Goal: Information Seeking & Learning: Learn about a topic

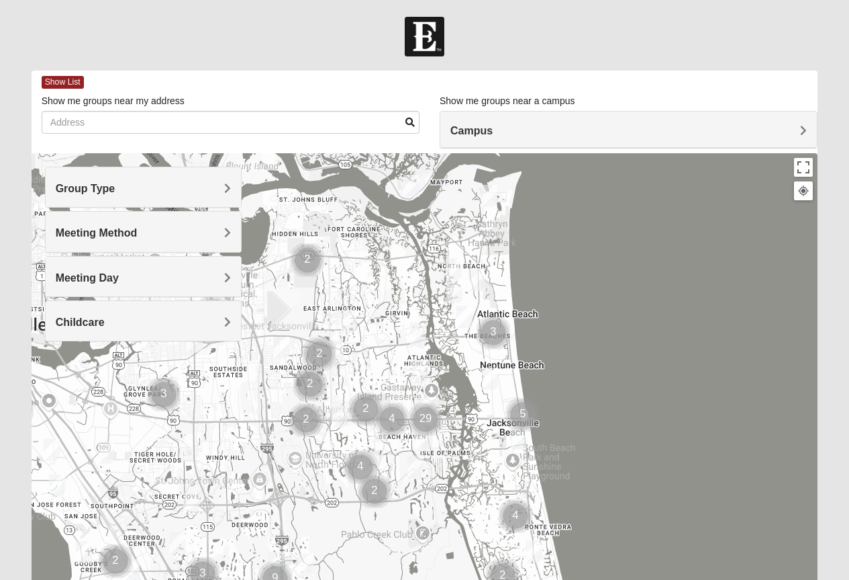
click at [116, 187] on span "Group Type" at bounding box center [86, 188] width 60 height 11
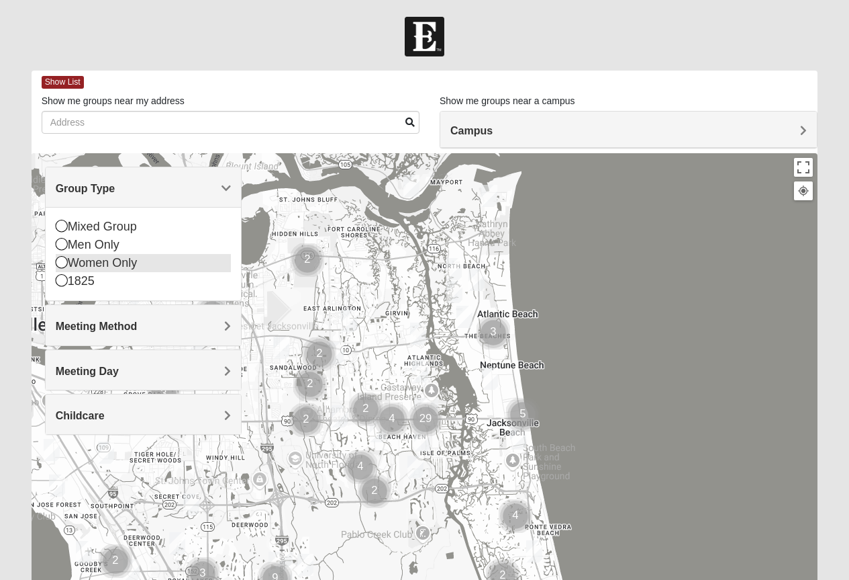
click at [60, 263] on icon at bounding box center [62, 262] width 12 height 12
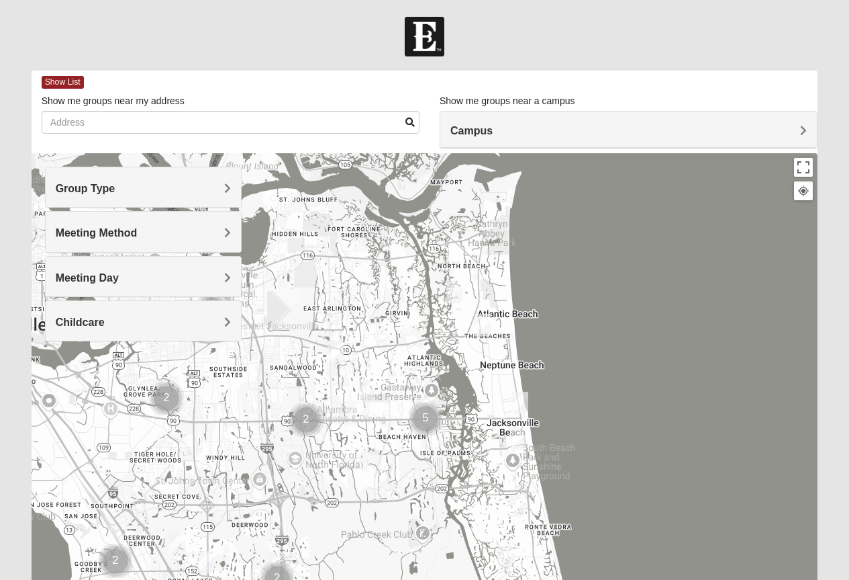
click at [138, 230] on span "Meeting Method" at bounding box center [97, 232] width 82 height 11
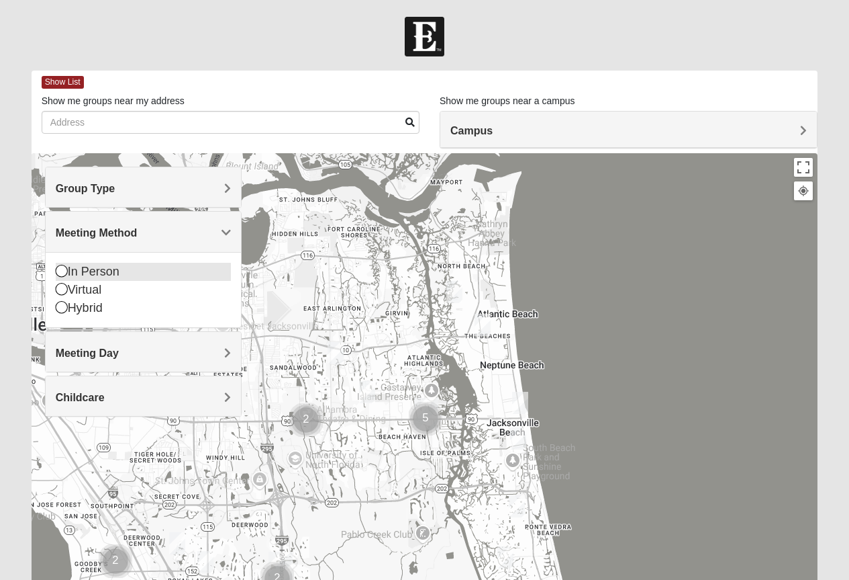
click at [60, 273] on icon at bounding box center [62, 271] width 12 height 12
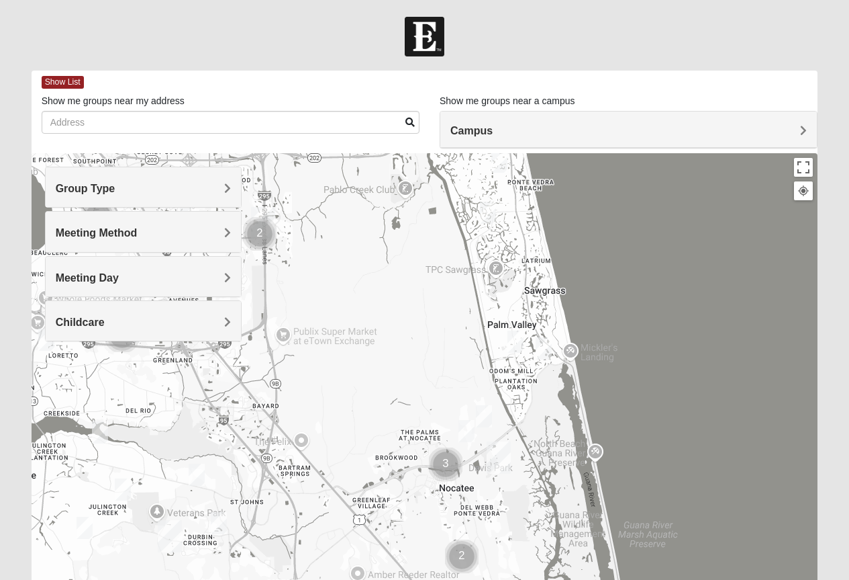
drag, startPoint x: 424, startPoint y: 512, endPoint x: 408, endPoint y: 160, distance: 352.9
click at [408, 160] on div at bounding box center [425, 421] width 787 height 537
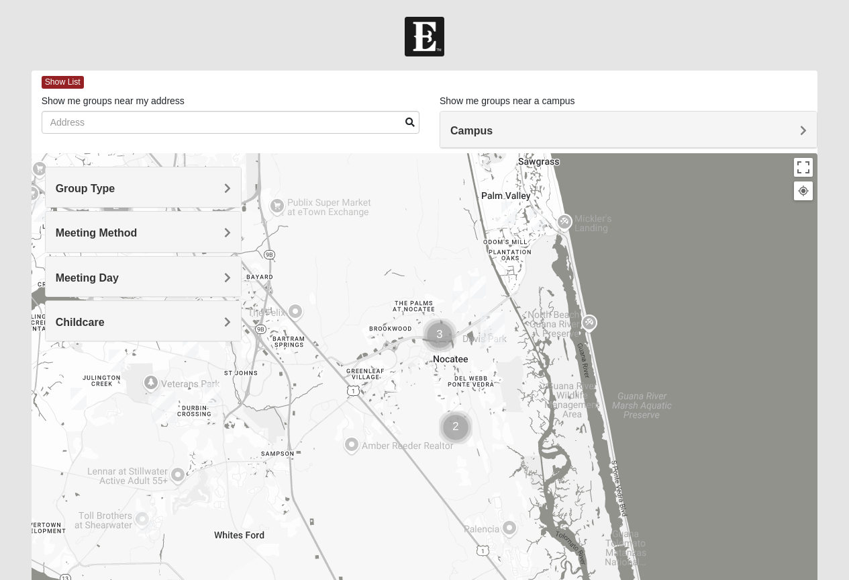
drag, startPoint x: 478, startPoint y: 528, endPoint x: 472, endPoint y: 398, distance: 130.4
click at [472, 398] on div at bounding box center [425, 421] width 787 height 537
click at [480, 281] on img "Womens Masulli 32081" at bounding box center [478, 287] width 16 height 22
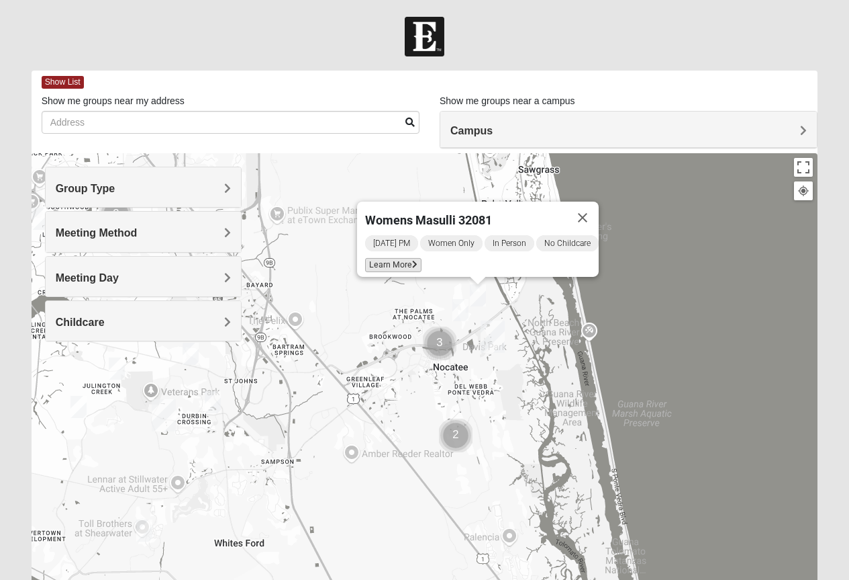
click at [382, 259] on span "Learn More" at bounding box center [393, 265] width 56 height 14
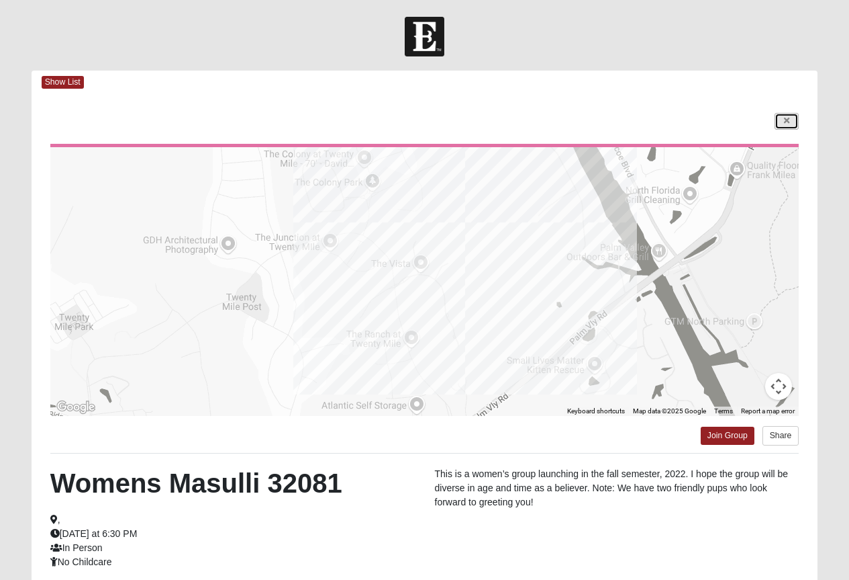
click at [790, 119] on icon at bounding box center [786, 121] width 5 height 8
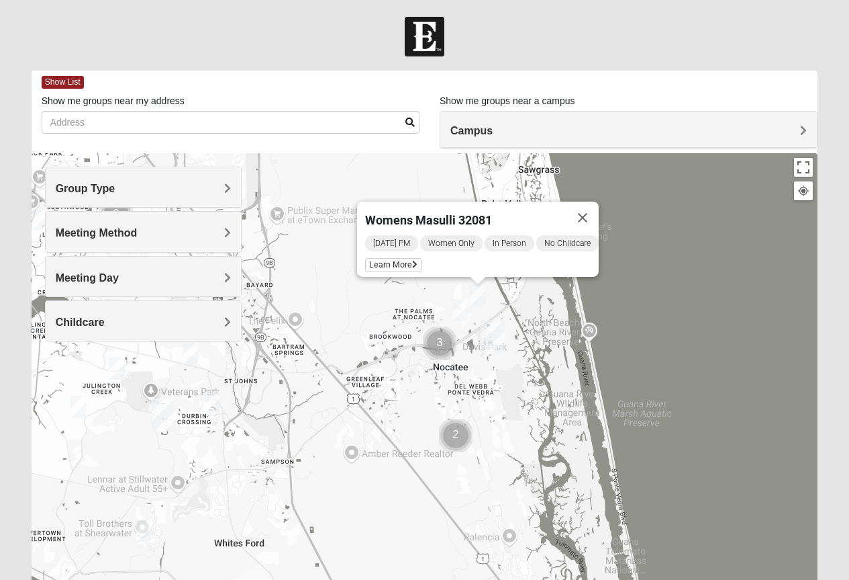
click at [463, 307] on img "Womens Bonner 32081" at bounding box center [461, 310] width 16 height 22
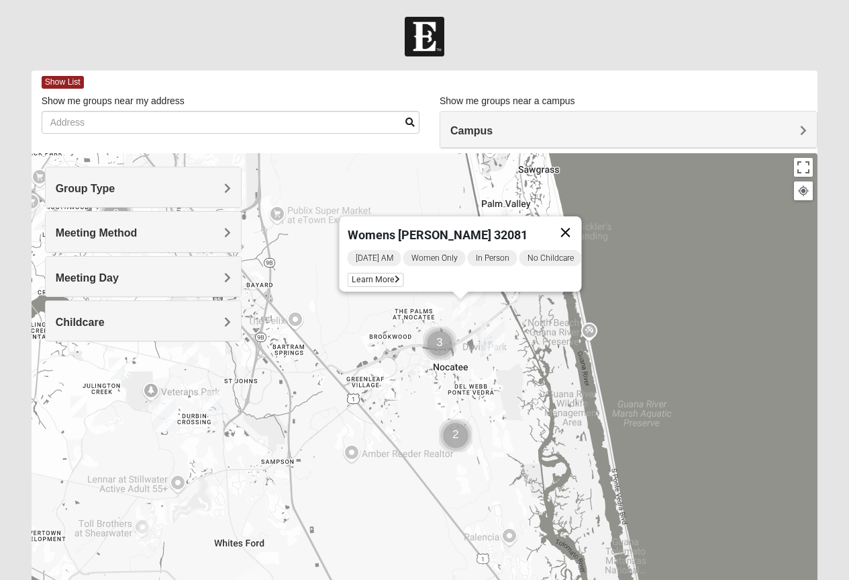
click at [575, 220] on button "Close" at bounding box center [565, 232] width 32 height 32
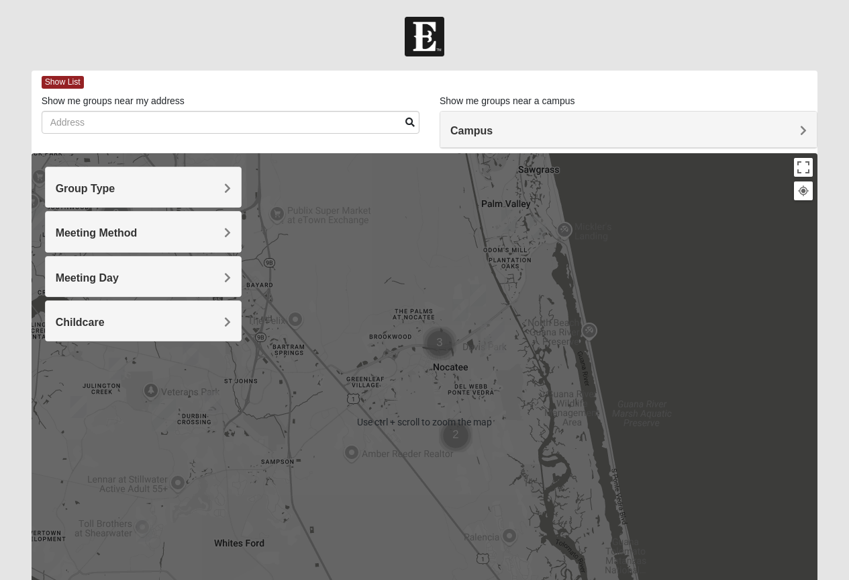
click at [480, 377] on div "To navigate, press the arrow keys." at bounding box center [425, 421] width 787 height 537
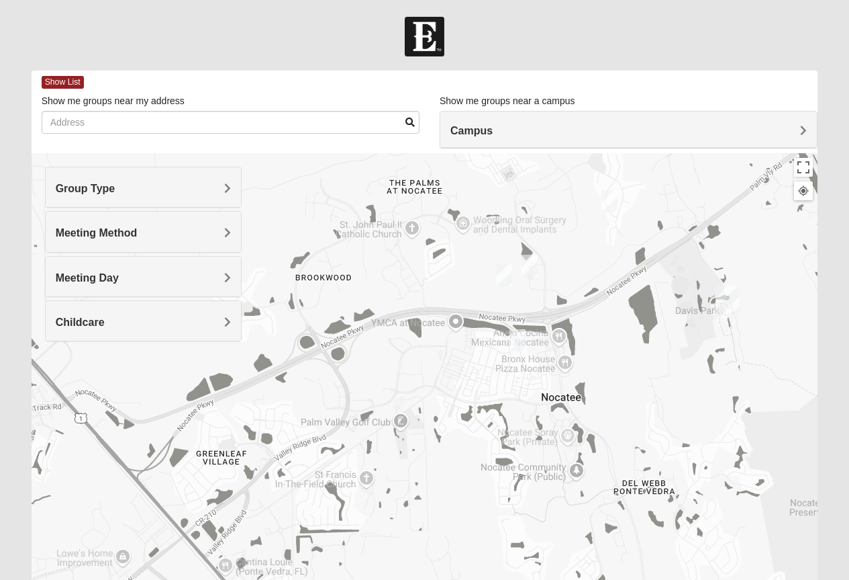
drag, startPoint x: 326, startPoint y: 320, endPoint x: 462, endPoint y: 388, distance: 152.0
click at [464, 384] on div at bounding box center [425, 421] width 787 height 537
click at [508, 271] on img "Womens Piscitelli 32081" at bounding box center [505, 276] width 16 height 22
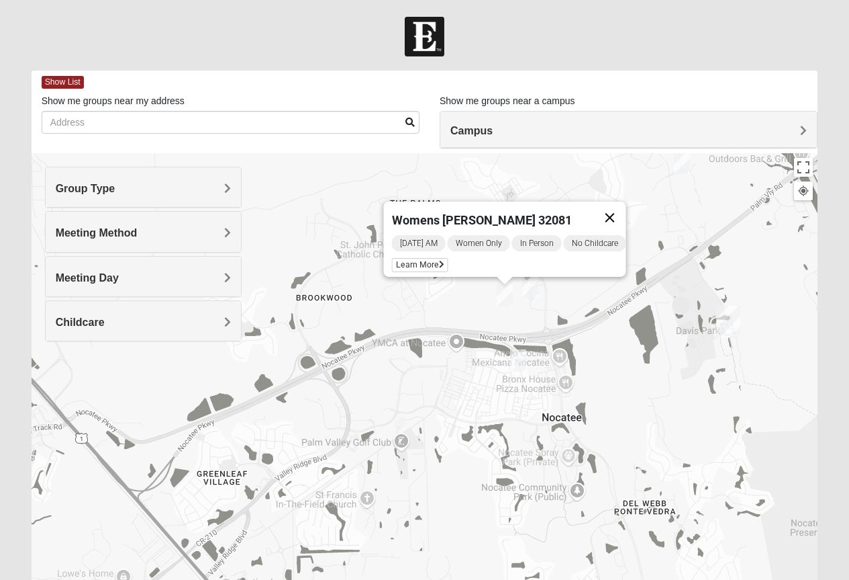
click at [615, 209] on button "Close" at bounding box center [610, 217] width 32 height 32
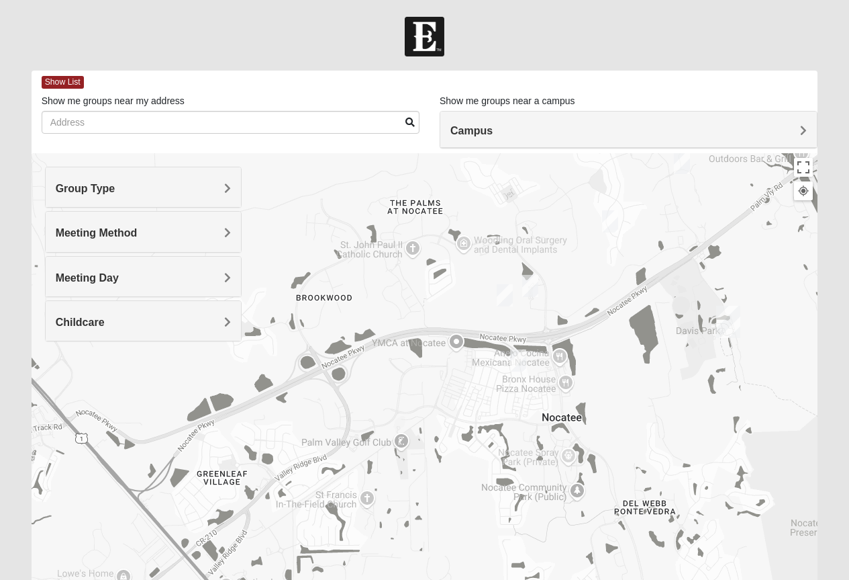
click at [535, 286] on img "Womens Damrow 32081" at bounding box center [530, 286] width 16 height 22
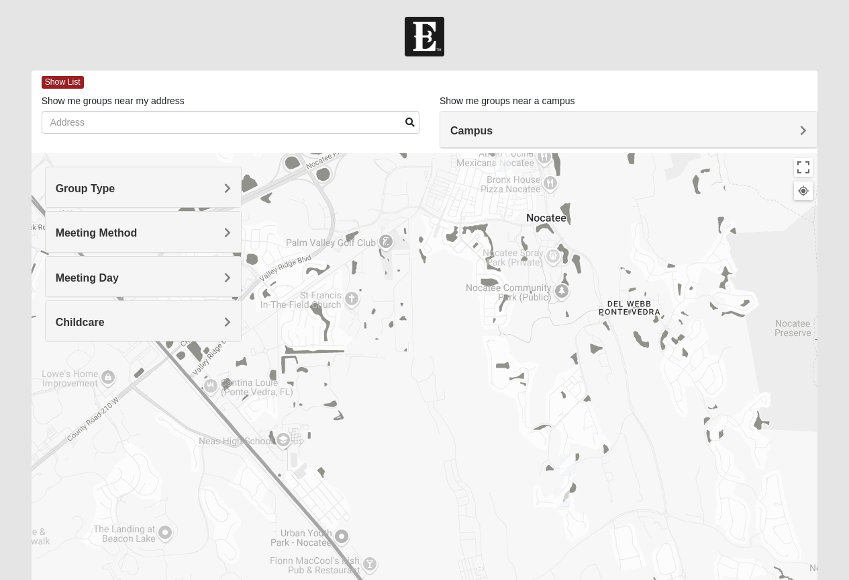
drag, startPoint x: 575, startPoint y: 442, endPoint x: 559, endPoint y: 225, distance: 217.4
click at [559, 225] on div "Womens [PERSON_NAME] 32081 [DATE] AM Women Only In Person No Childcare Learn Mo…" at bounding box center [425, 421] width 787 height 537
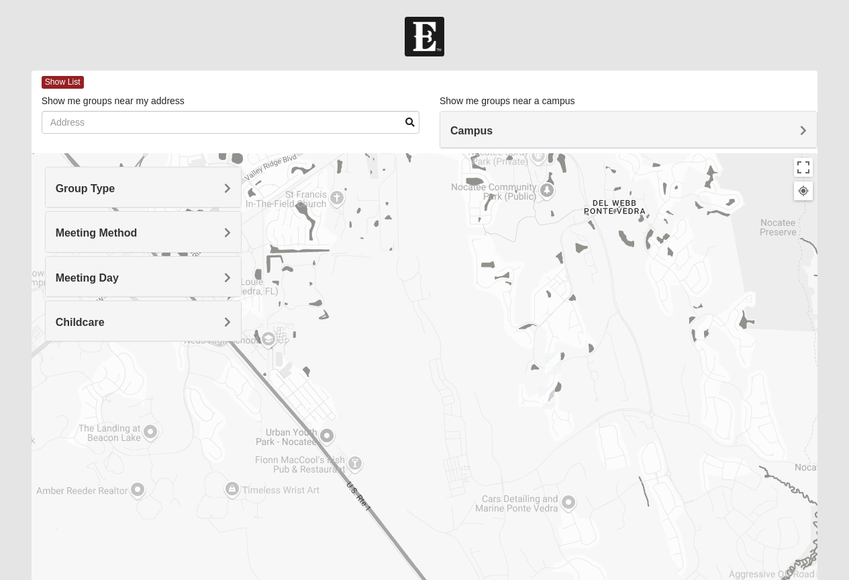
drag, startPoint x: 655, startPoint y: 481, endPoint x: 639, endPoint y: 373, distance: 109.2
click at [640, 373] on div "Womens [PERSON_NAME] 32081 [DATE] AM Women Only In Person No Childcare Learn Mo…" at bounding box center [425, 421] width 787 height 537
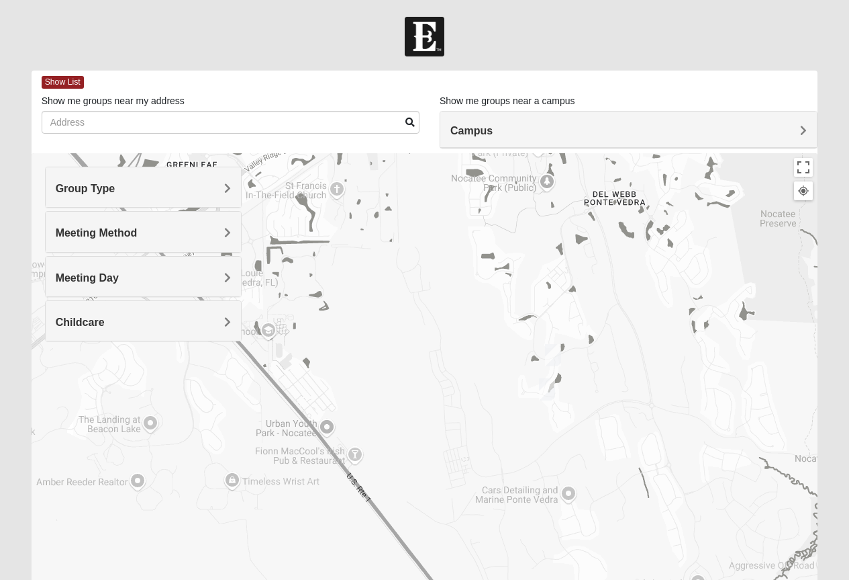
click at [554, 357] on img "Womens Sinclair 32081" at bounding box center [553, 355] width 16 height 22
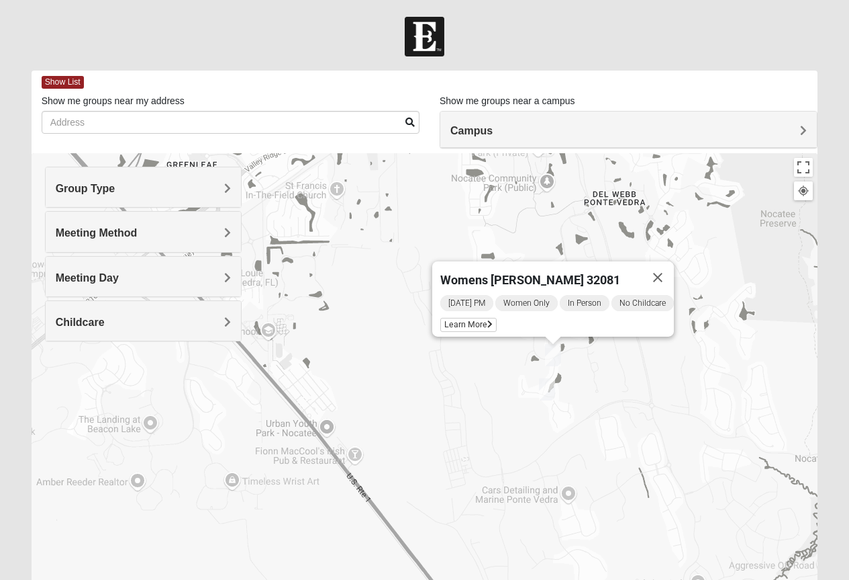
click at [451, 295] on span "[DATE] PM" at bounding box center [467, 303] width 53 height 16
click at [469, 319] on span "Learn More" at bounding box center [469, 325] width 56 height 14
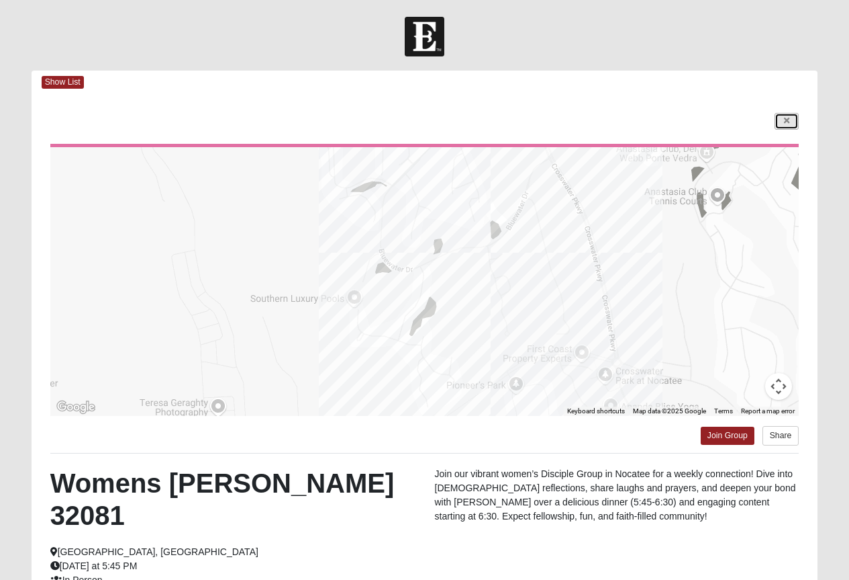
click at [790, 118] on icon at bounding box center [786, 121] width 5 height 8
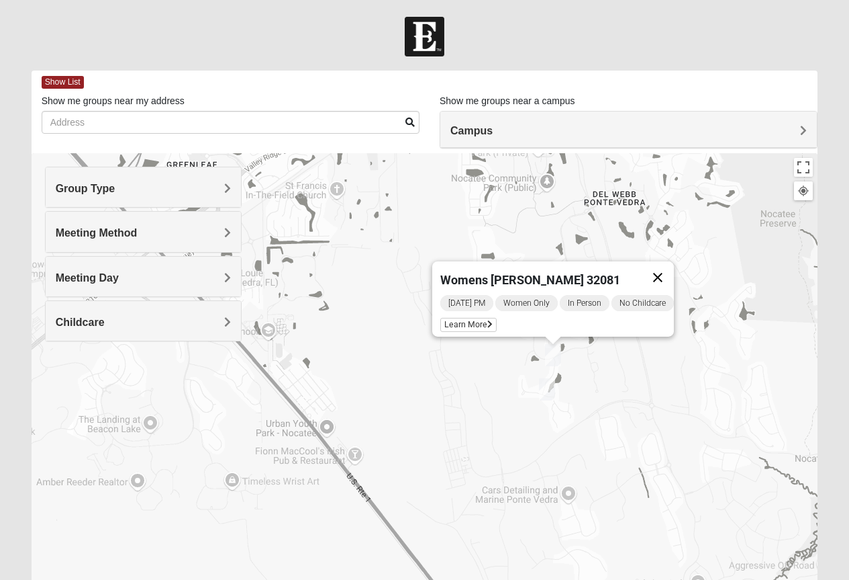
click at [663, 267] on button "Close" at bounding box center [658, 277] width 32 height 32
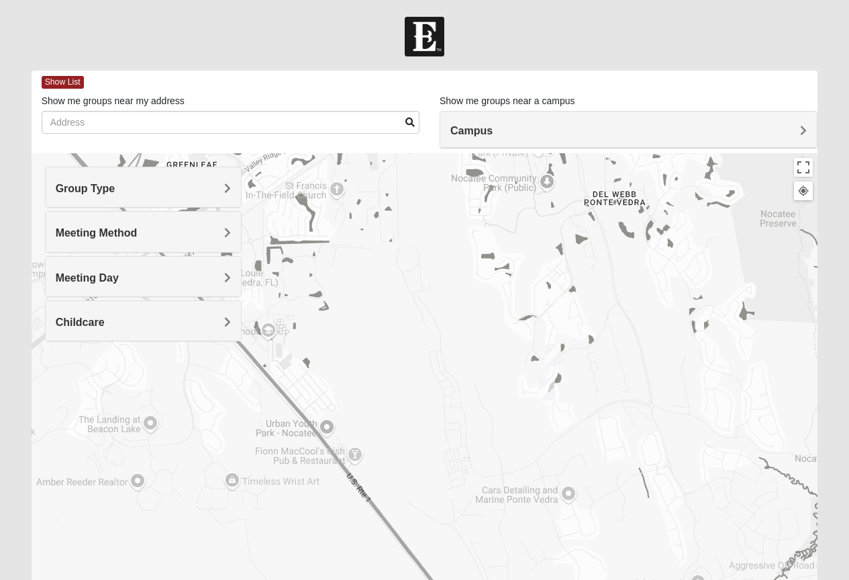
click at [550, 389] on img "Womens Buckland/McGowan 32081" at bounding box center [547, 389] width 16 height 22
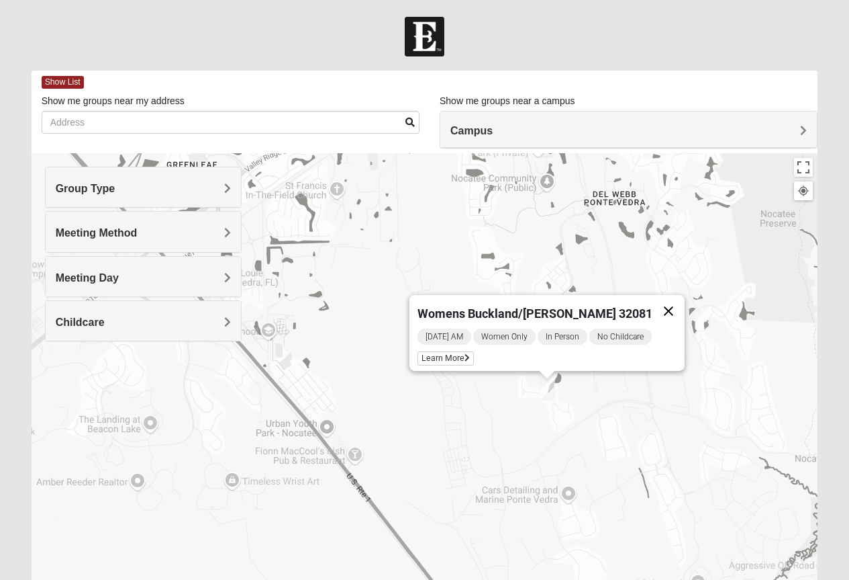
click at [659, 302] on button "Close" at bounding box center [669, 311] width 32 height 32
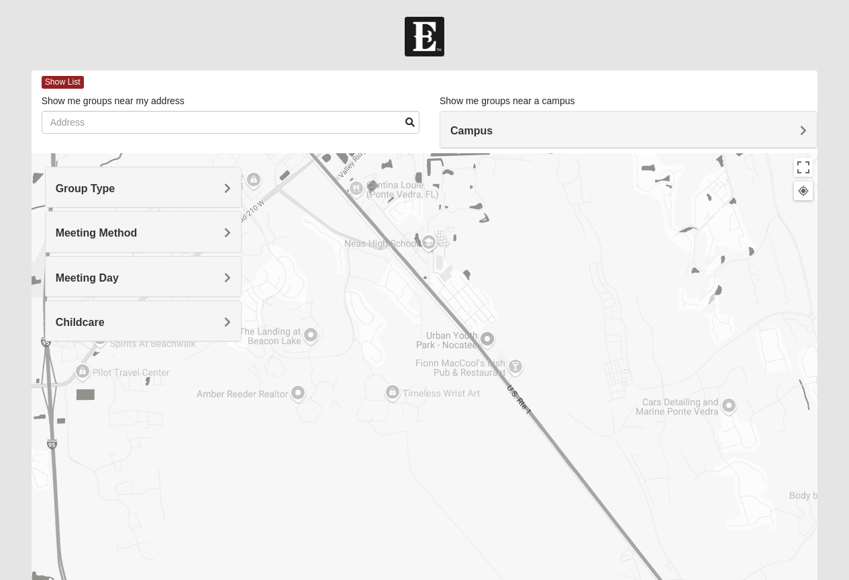
drag, startPoint x: 457, startPoint y: 414, endPoint x: 622, endPoint y: 324, distance: 188.4
click at [622, 324] on div at bounding box center [425, 421] width 787 height 537
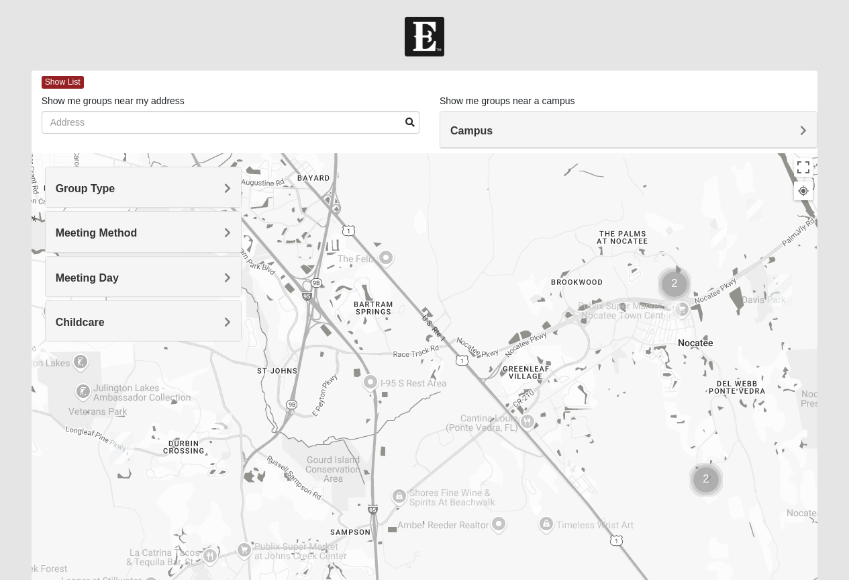
drag, startPoint x: 614, startPoint y: 317, endPoint x: 653, endPoint y: 472, distance: 160.1
click at [653, 472] on div at bounding box center [425, 421] width 787 height 537
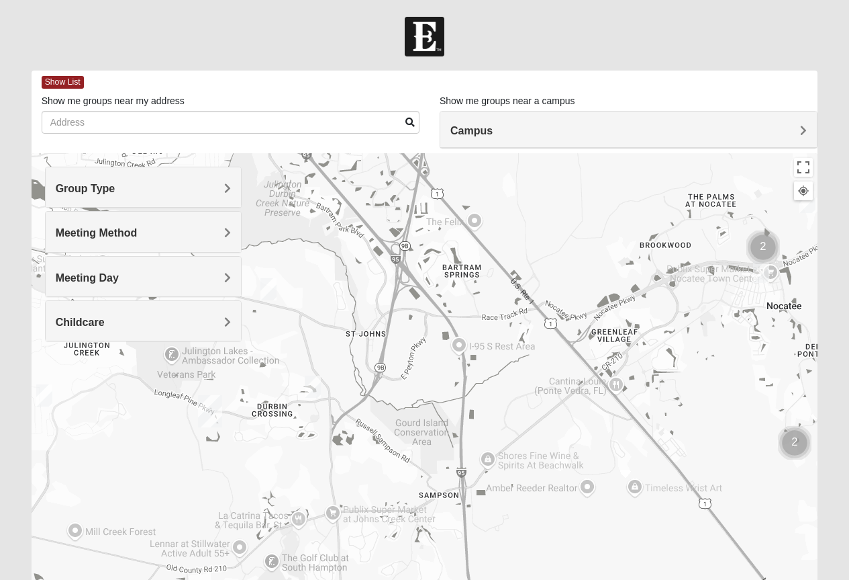
drag, startPoint x: 500, startPoint y: 514, endPoint x: 590, endPoint y: 475, distance: 98.7
click at [590, 475] on div at bounding box center [425, 421] width 787 height 537
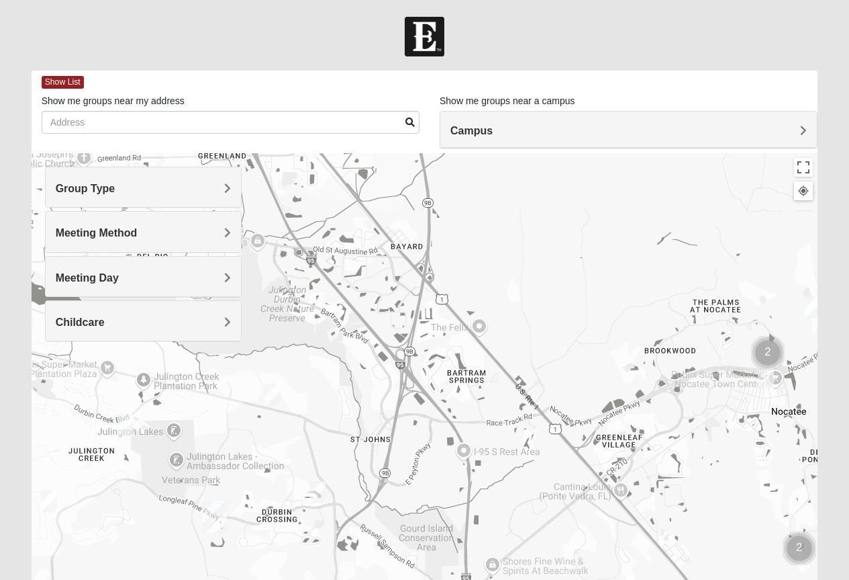
drag, startPoint x: 573, startPoint y: 457, endPoint x: 578, endPoint y: 570, distance: 112.9
click at [578, 570] on div at bounding box center [425, 421] width 787 height 537
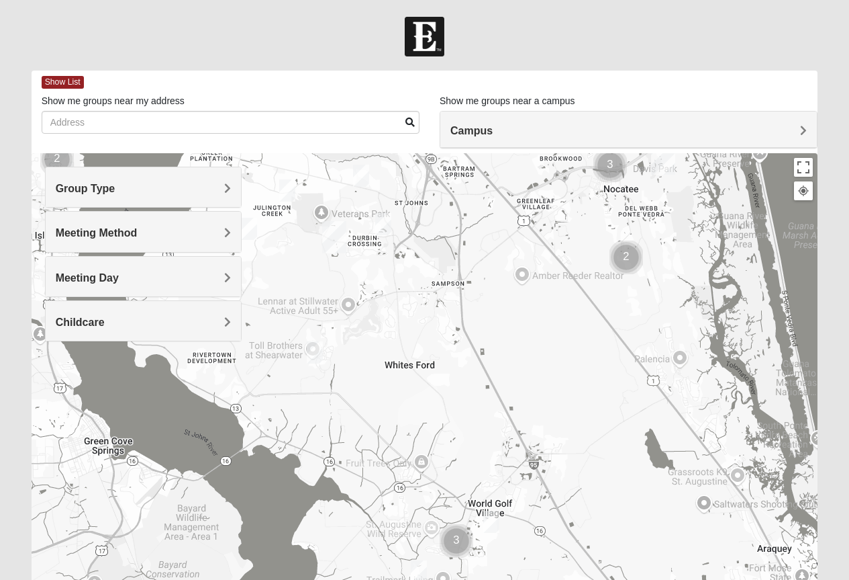
drag, startPoint x: 630, startPoint y: 533, endPoint x: 563, endPoint y: 242, distance: 299.1
click at [563, 242] on div at bounding box center [425, 421] width 787 height 537
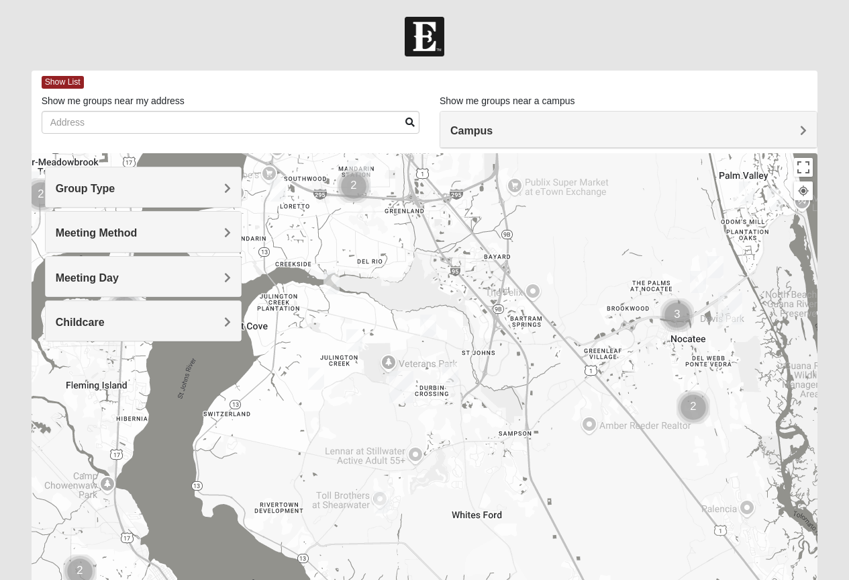
drag, startPoint x: 519, startPoint y: 301, endPoint x: 588, endPoint y: 455, distance: 169.0
click at [588, 455] on div at bounding box center [425, 421] width 787 height 537
click at [452, 369] on img "Womens Caro 32259" at bounding box center [451, 374] width 16 height 22
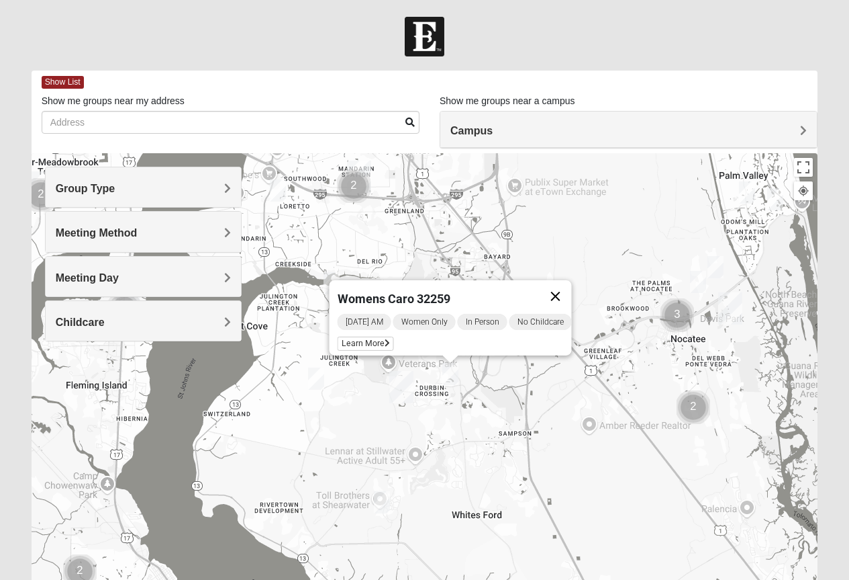
click at [561, 285] on button "Close" at bounding box center [555, 296] width 32 height 32
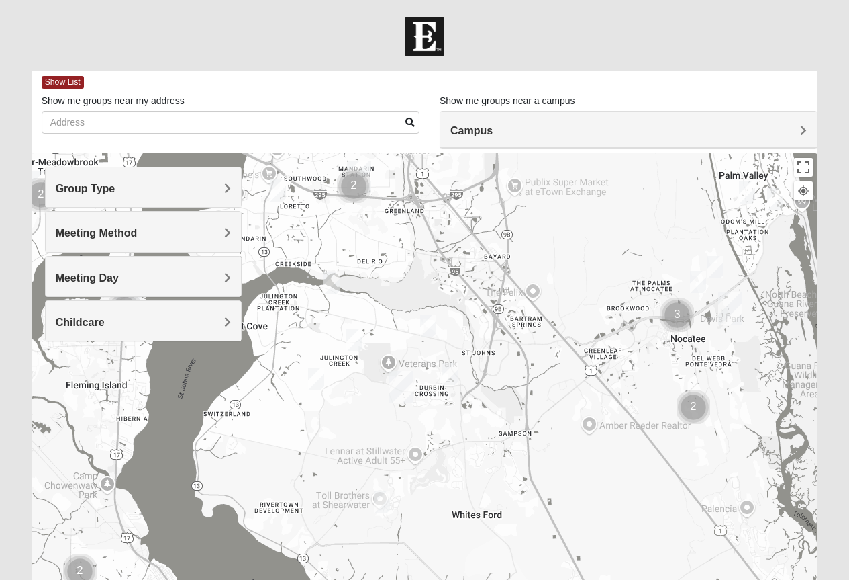
click at [426, 322] on img "Womens Urbanski 32259" at bounding box center [428, 325] width 16 height 22
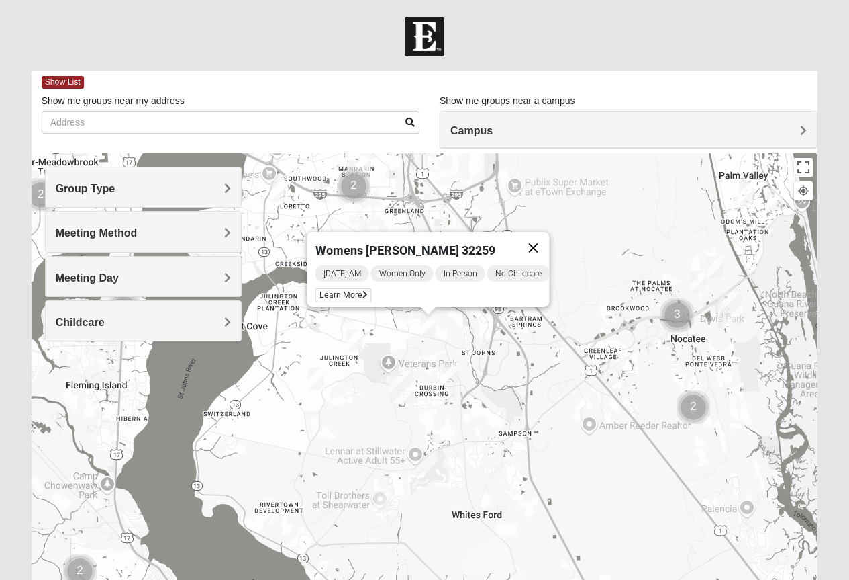
click at [539, 240] on button "Close" at bounding box center [533, 248] width 32 height 32
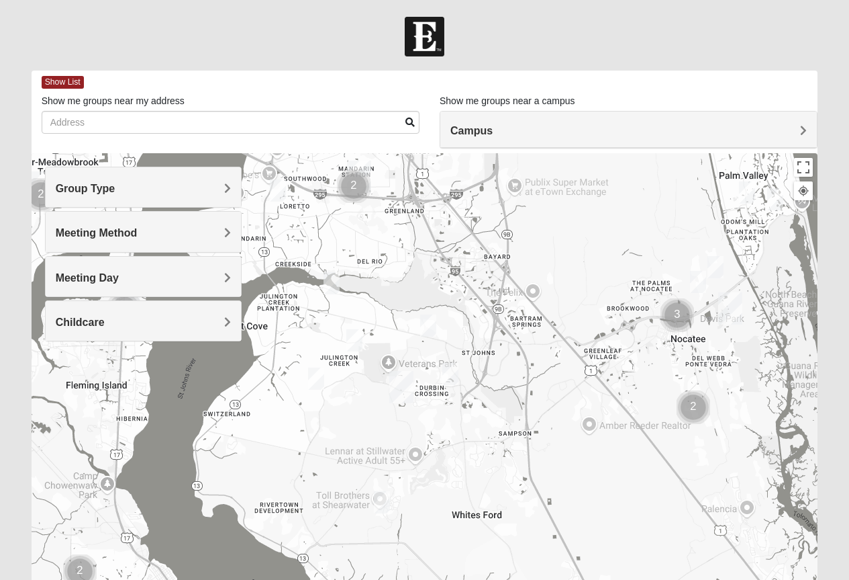
click at [356, 338] on img "Womens Iliff 32259" at bounding box center [355, 340] width 16 height 22
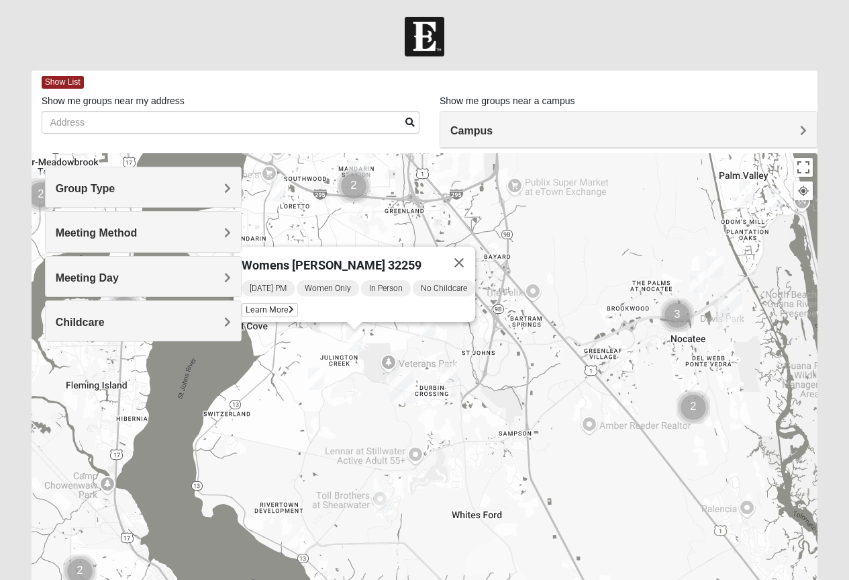
click at [570, 444] on div "Womens [PERSON_NAME] 32259 [DATE] PM Women Only In Person No Childcare Learn Mo…" at bounding box center [425, 421] width 787 height 537
click at [464, 250] on button "Close" at bounding box center [459, 262] width 32 height 32
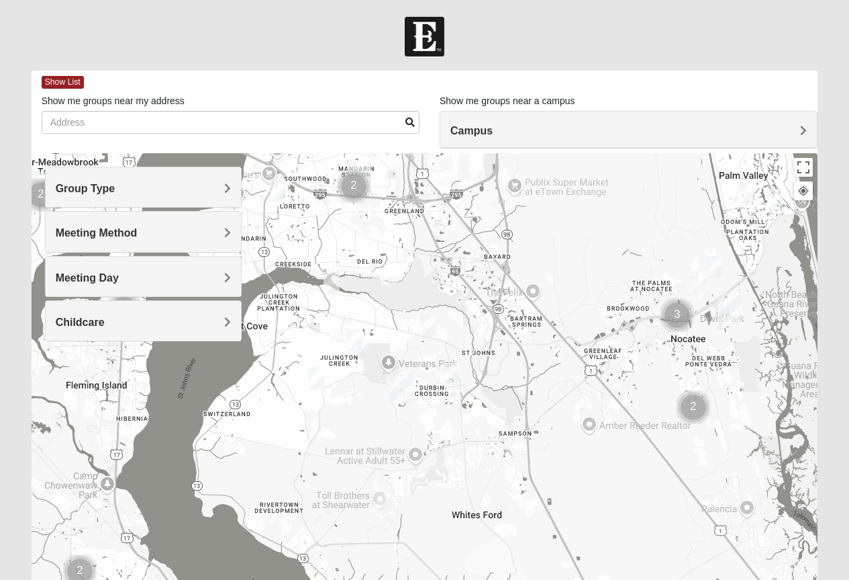
click at [775, 194] on img "Womens Beeson 32082" at bounding box center [776, 199] width 16 height 22
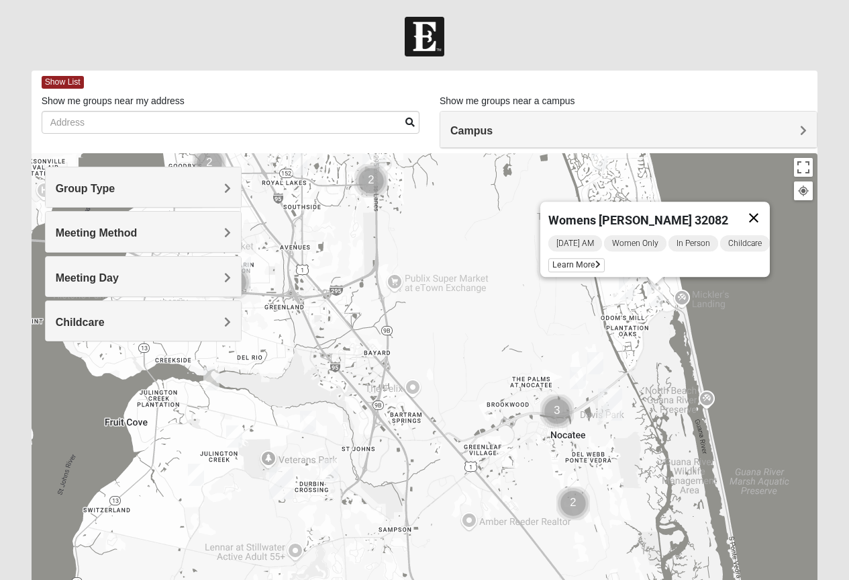
click at [761, 210] on button "Close" at bounding box center [754, 217] width 32 height 32
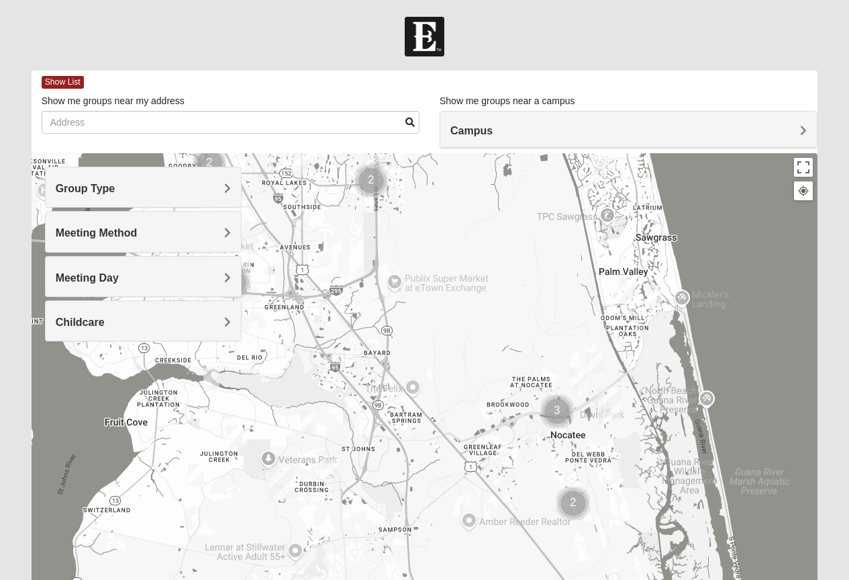
click at [625, 286] on img "Womens Reeves 32082" at bounding box center [627, 288] width 16 height 22
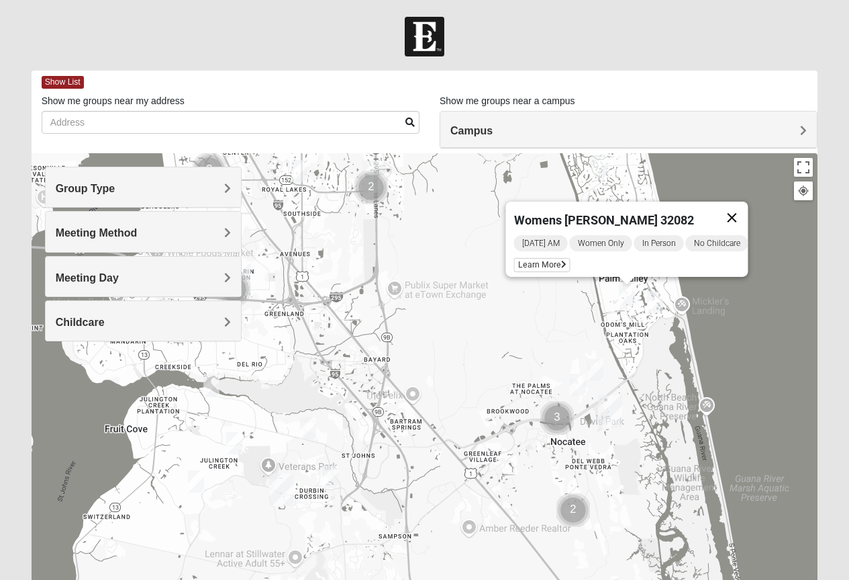
click at [741, 206] on button "Close" at bounding box center [732, 217] width 32 height 32
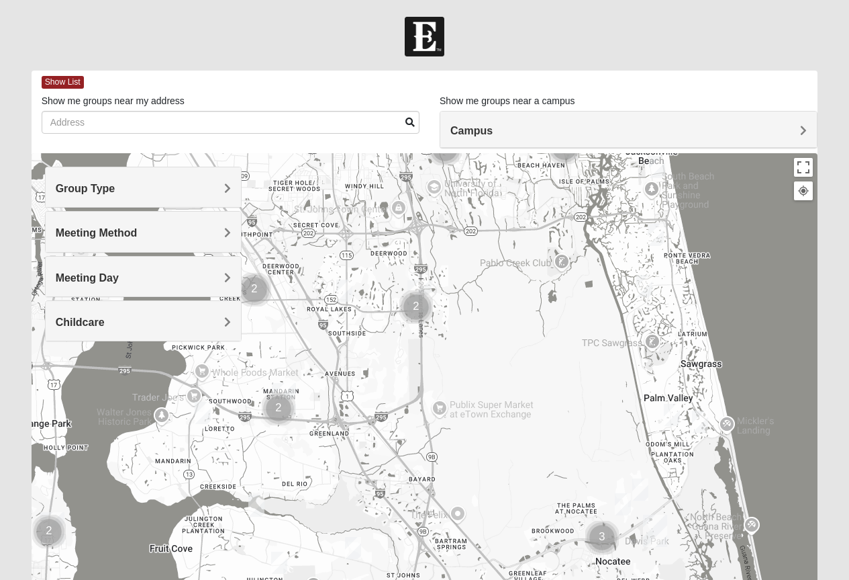
drag, startPoint x: 644, startPoint y: 234, endPoint x: 689, endPoint y: 356, distance: 129.6
click at [689, 356] on div at bounding box center [425, 421] width 787 height 537
click at [647, 285] on img "Womens Paul 32082" at bounding box center [645, 286] width 16 height 22
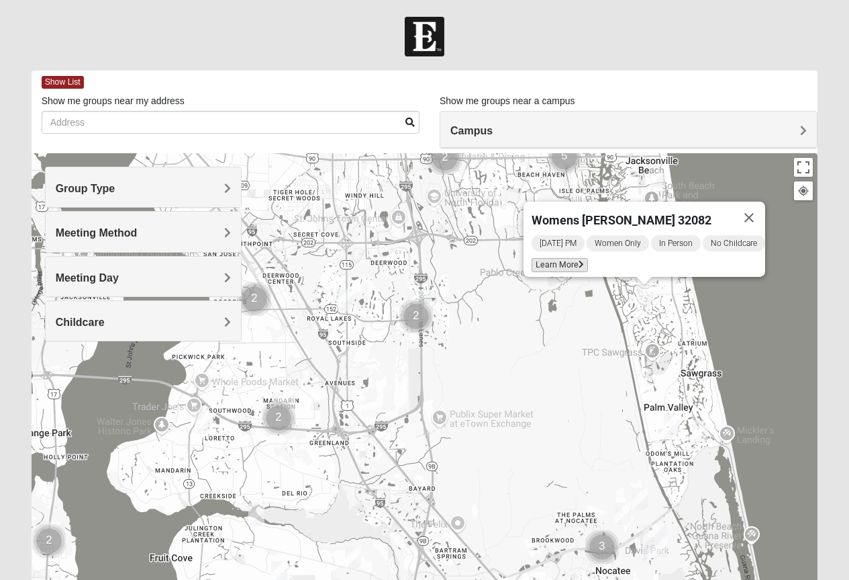
click at [549, 258] on span "Learn More" at bounding box center [560, 265] width 56 height 14
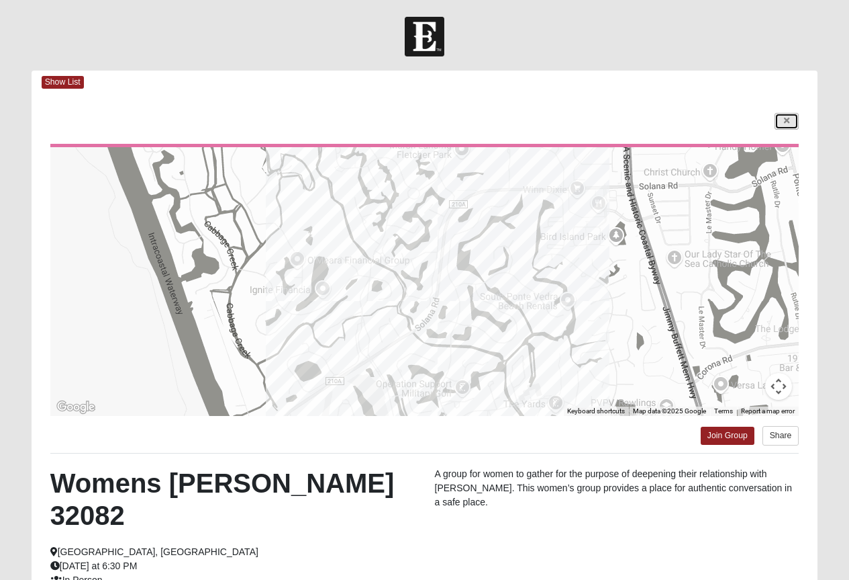
click at [778, 116] on link at bounding box center [787, 121] width 24 height 17
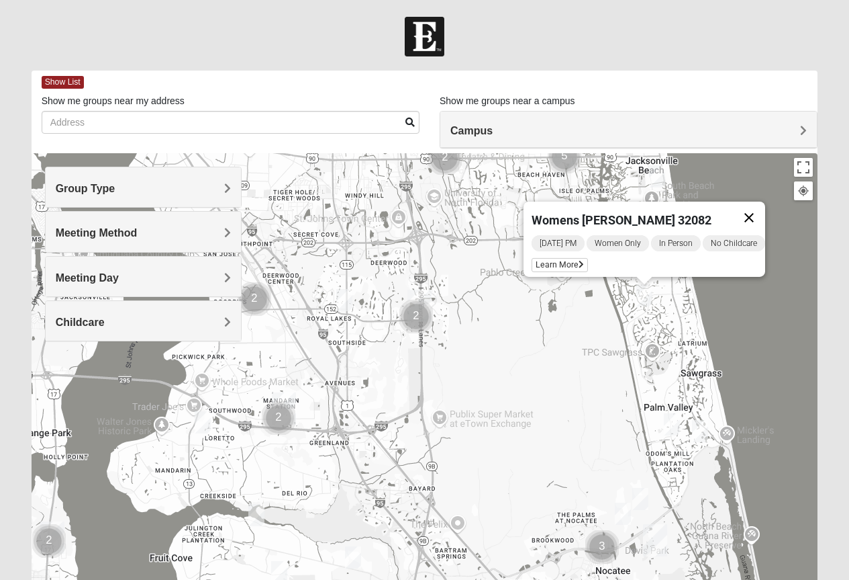
click at [760, 207] on button "Close" at bounding box center [749, 217] width 32 height 32
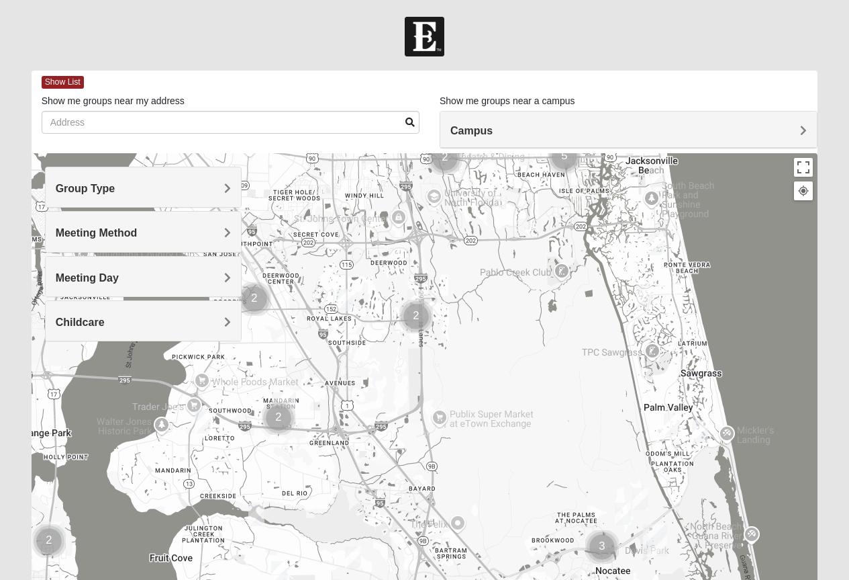
click at [657, 240] on img "Womens Barker/Johnson 32082" at bounding box center [656, 244] width 16 height 22
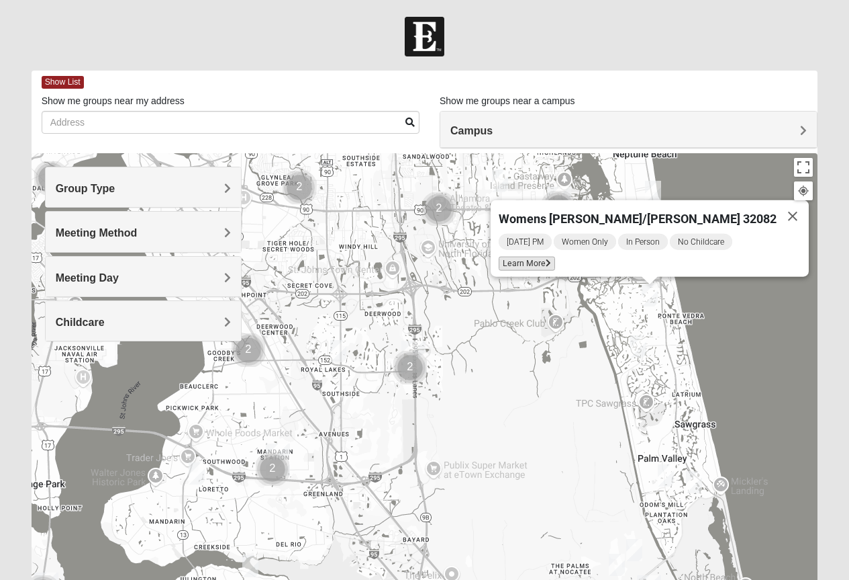
click at [554, 257] on span "Learn More" at bounding box center [527, 264] width 56 height 14
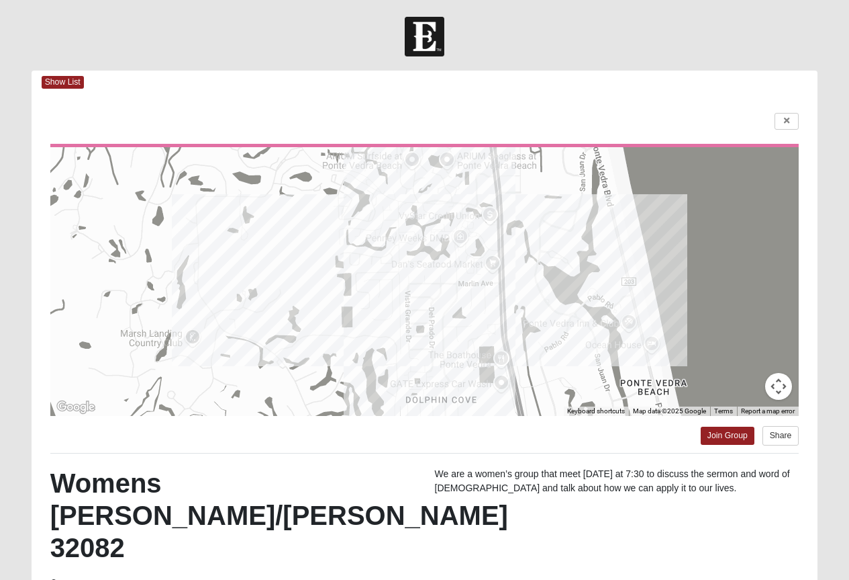
scroll to position [67, 0]
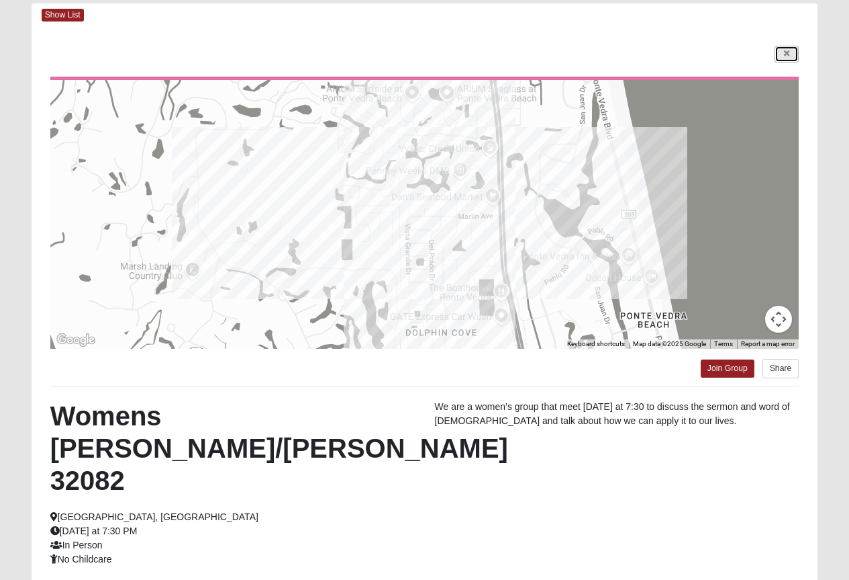
click at [784, 51] on icon at bounding box center [786, 54] width 5 height 8
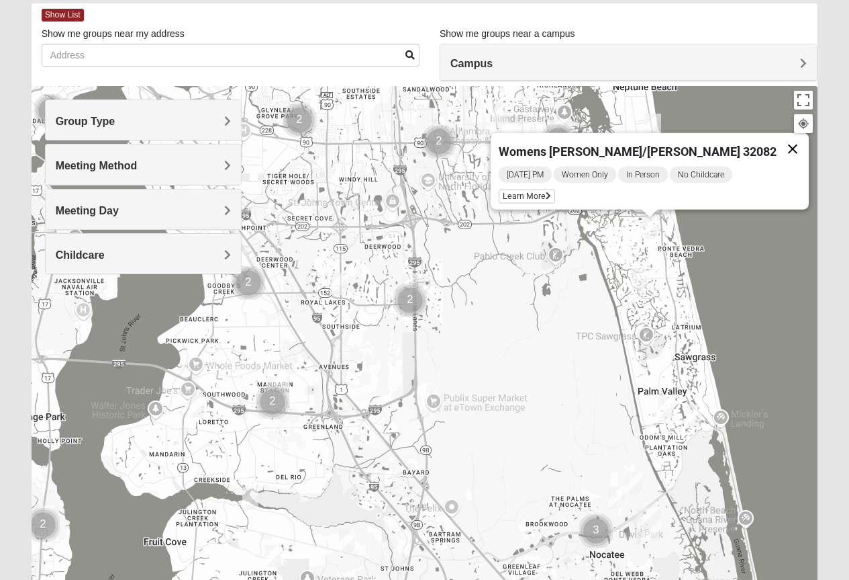
click at [777, 140] on button "Close" at bounding box center [793, 149] width 32 height 32
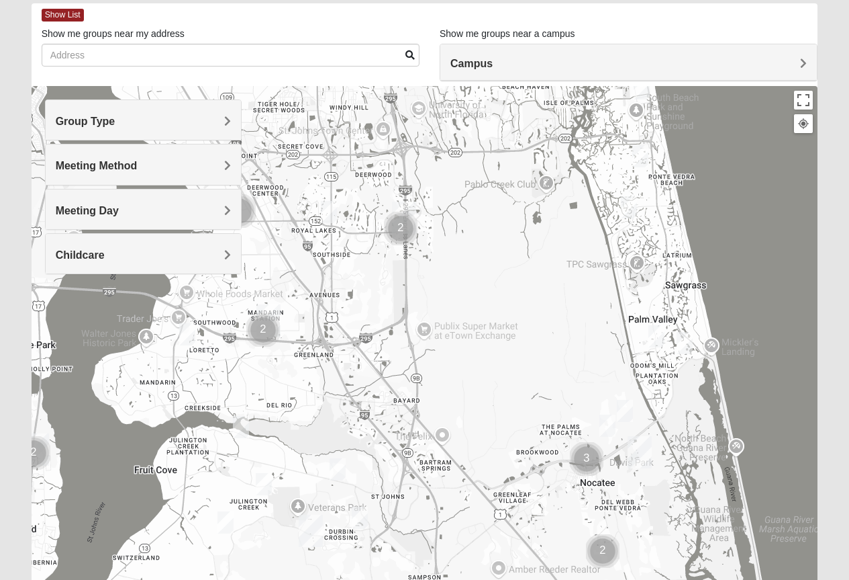
drag, startPoint x: 543, startPoint y: 391, endPoint x: 533, endPoint y: 318, distance: 73.8
click at [533, 318] on div at bounding box center [425, 354] width 787 height 537
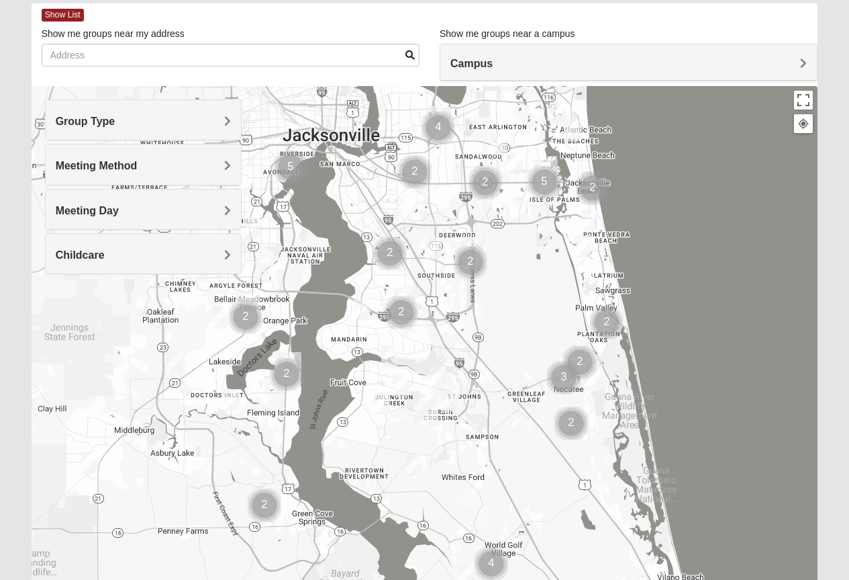
drag, startPoint x: 549, startPoint y: 337, endPoint x: 553, endPoint y: 323, distance: 14.9
click at [553, 323] on div at bounding box center [425, 354] width 787 height 537
click at [116, 122] on span "Group Type" at bounding box center [86, 121] width 60 height 11
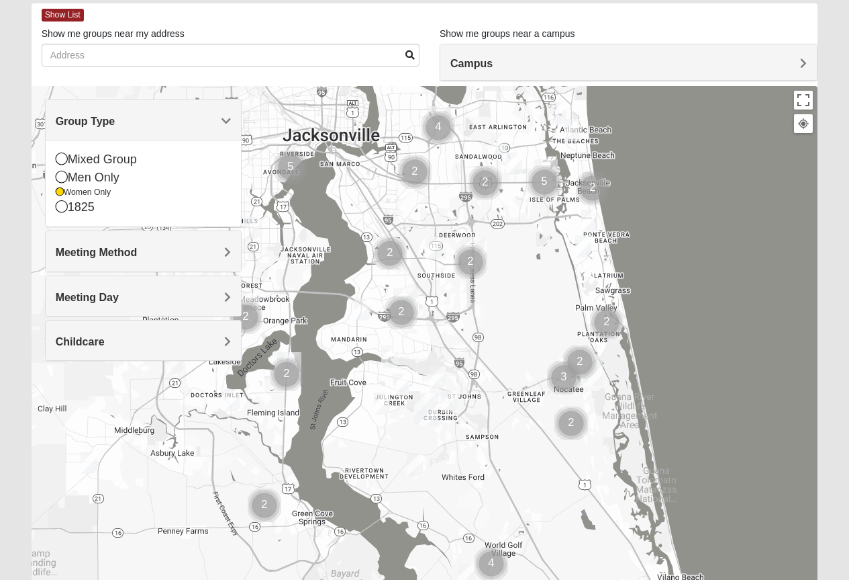
click at [116, 122] on span "Group Type" at bounding box center [86, 121] width 60 height 11
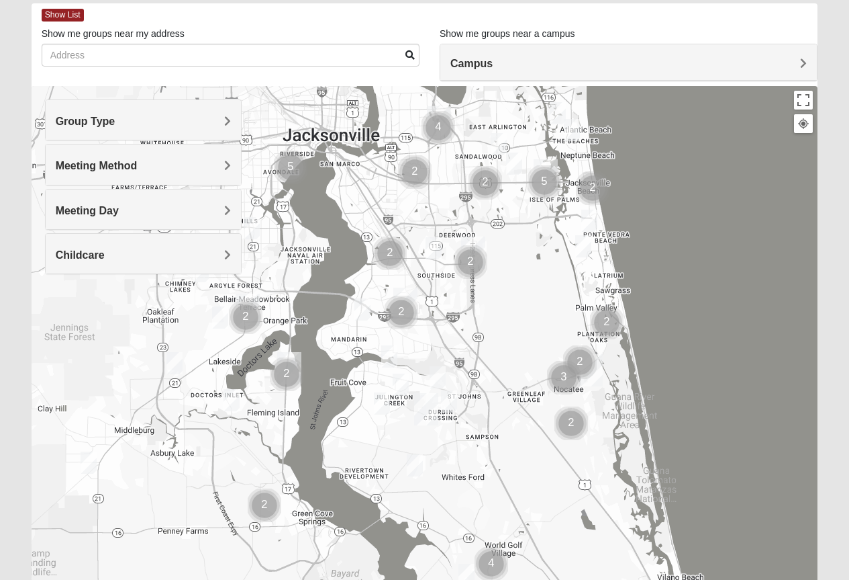
click at [222, 163] on h4 "Meeting Method" at bounding box center [143, 165] width 175 height 13
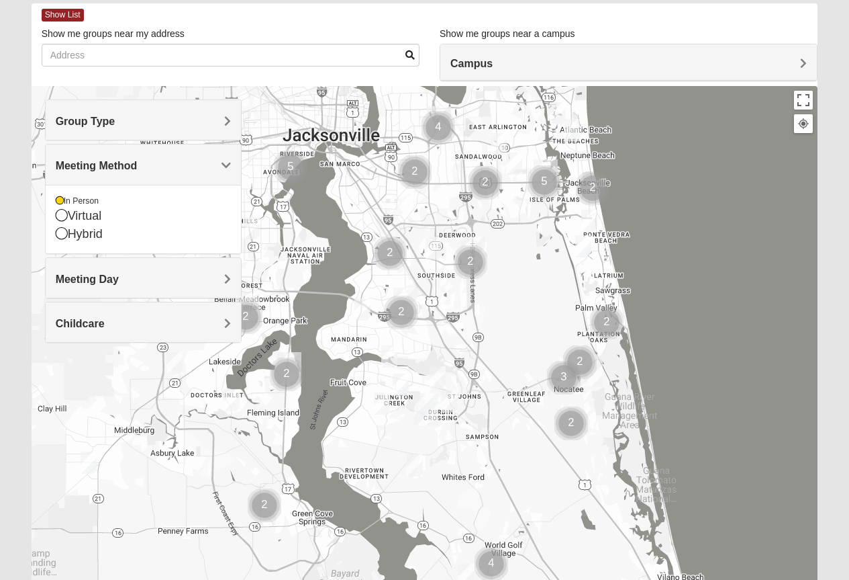
click at [138, 163] on span "Meeting Method" at bounding box center [97, 165] width 82 height 11
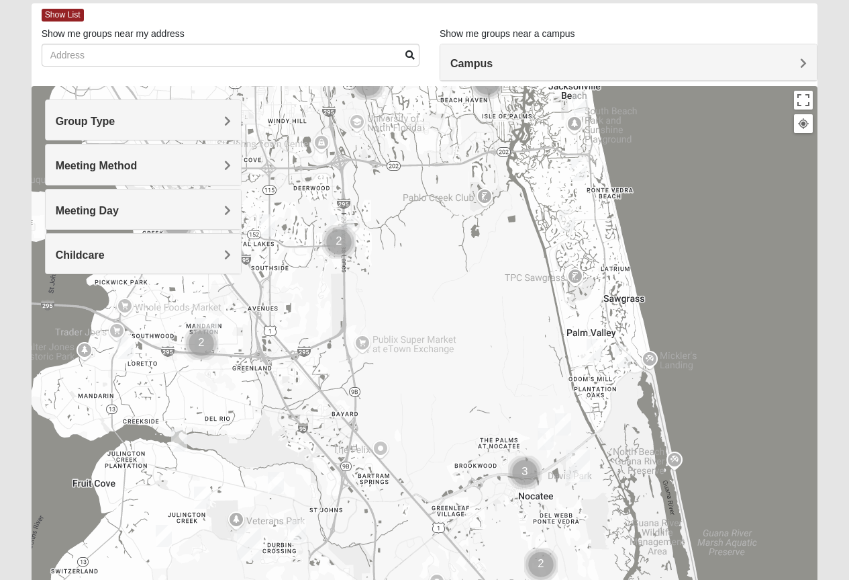
drag, startPoint x: 516, startPoint y: 278, endPoint x: 452, endPoint y: 441, distance: 174.6
click at [452, 441] on div at bounding box center [425, 354] width 787 height 537
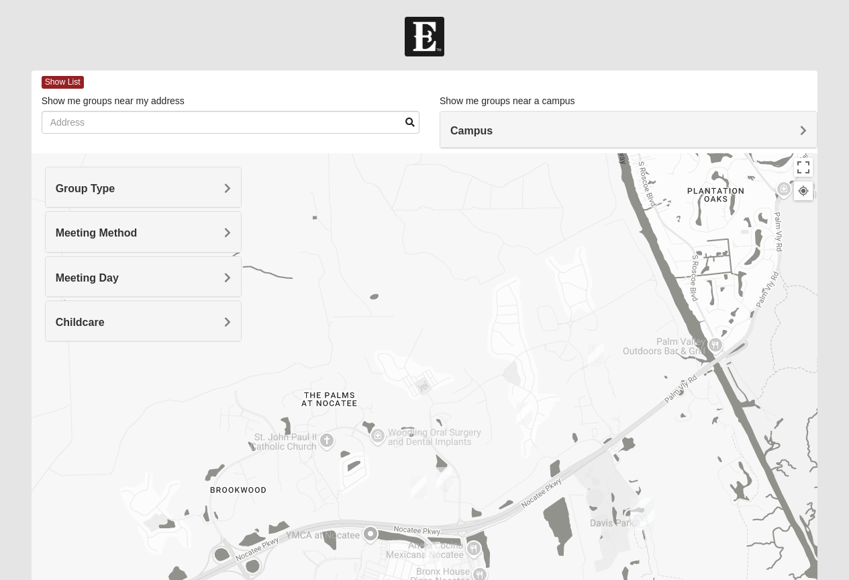
drag, startPoint x: 550, startPoint y: 471, endPoint x: 533, endPoint y: 189, distance: 282.5
click at [533, 189] on div at bounding box center [425, 421] width 787 height 537
click at [596, 354] on img "Womens Masulli 32081" at bounding box center [596, 355] width 16 height 22
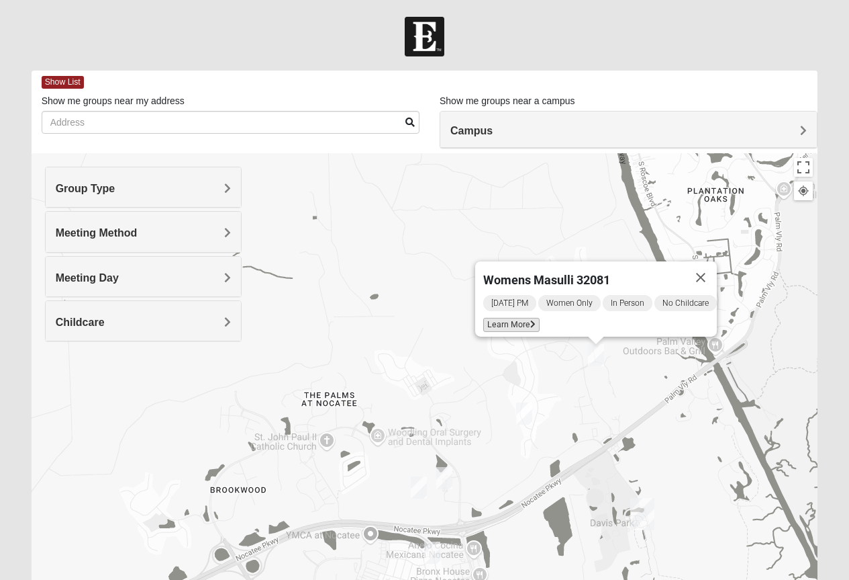
click at [507, 322] on span "Learn More" at bounding box center [511, 325] width 56 height 14
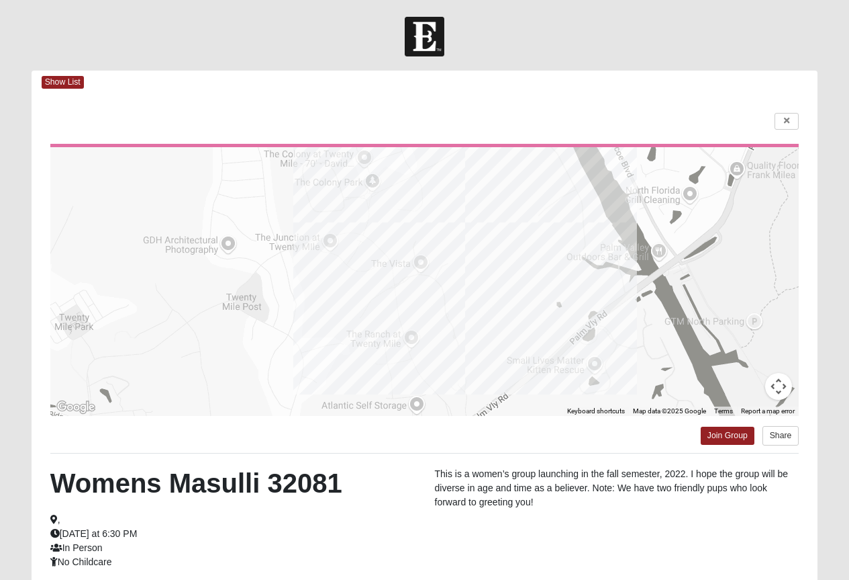
drag, startPoint x: 405, startPoint y: 507, endPoint x: 400, endPoint y: 430, distance: 77.4
click at [400, 430] on div "← Move left → Move right ↑ Move up ↓ Move down + Zoom in - Zoom out Home Jump l…" at bounding box center [425, 384] width 787 height 581
click at [645, 87] on div "Show List" at bounding box center [430, 83] width 777 height 24
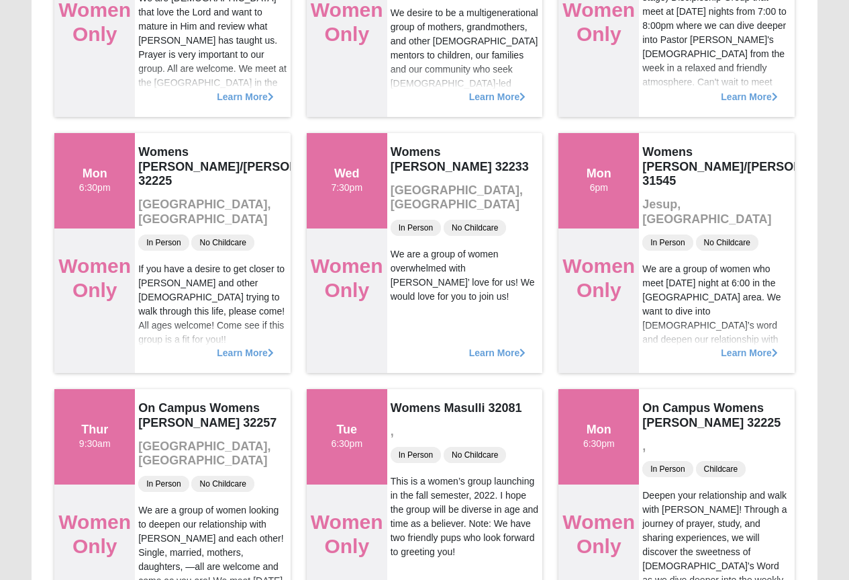
scroll to position [873, 0]
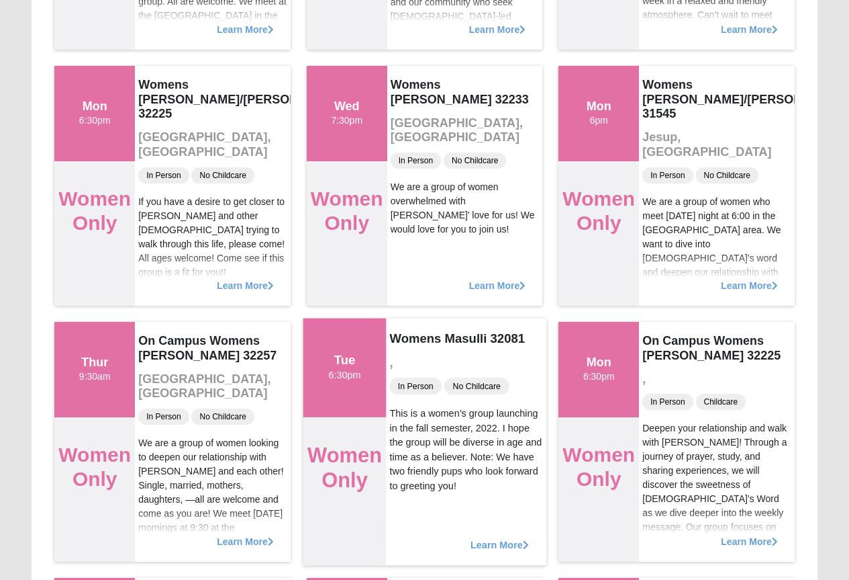
click at [495, 537] on span "Learn More" at bounding box center [500, 537] width 58 height 0
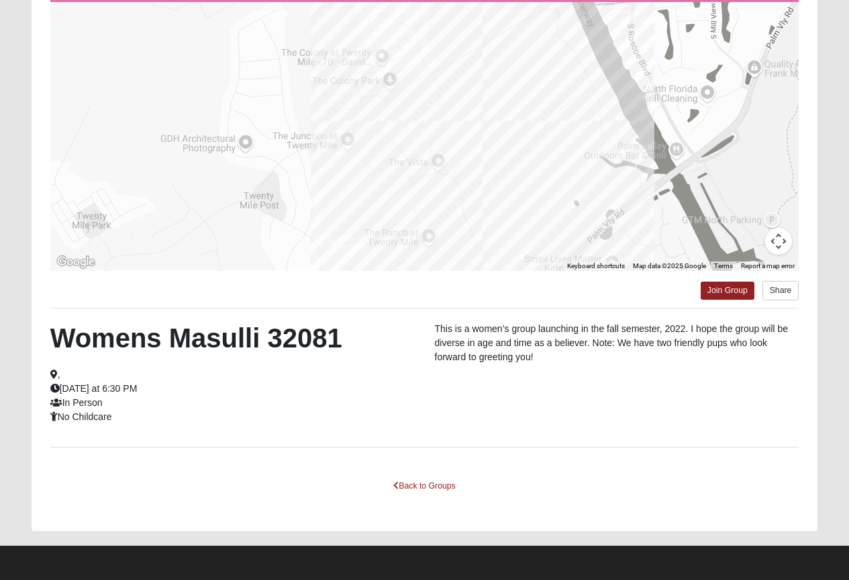
drag, startPoint x: 527, startPoint y: 138, endPoint x: 545, endPoint y: 184, distance: 49.8
click at [545, 184] on div at bounding box center [424, 136] width 749 height 269
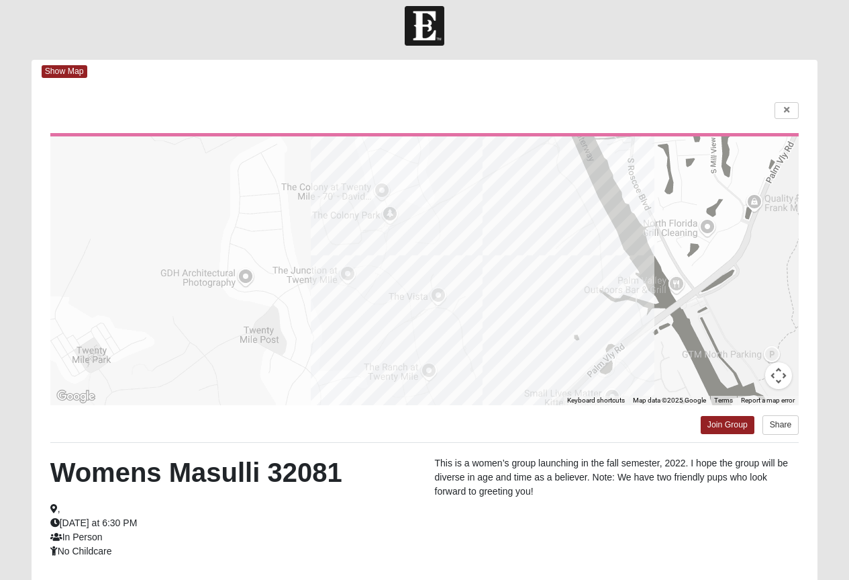
scroll to position [0, 0]
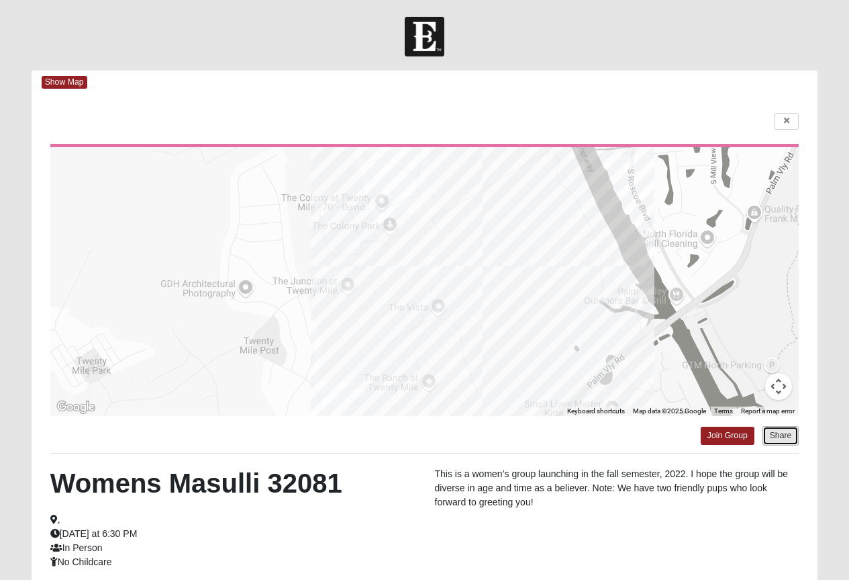
click at [789, 434] on button "Share" at bounding box center [781, 435] width 37 height 19
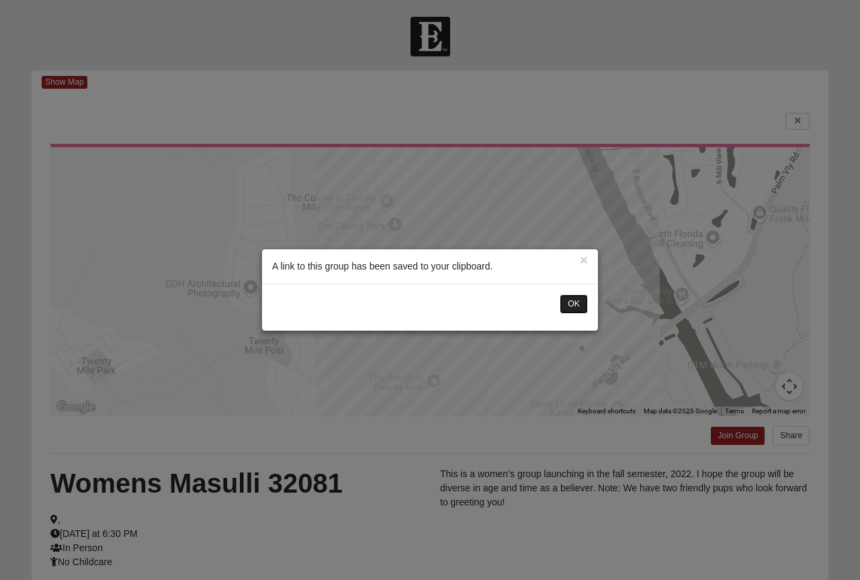
click at [569, 308] on button "OK" at bounding box center [573, 303] width 28 height 19
